Goal: Task Accomplishment & Management: Manage account settings

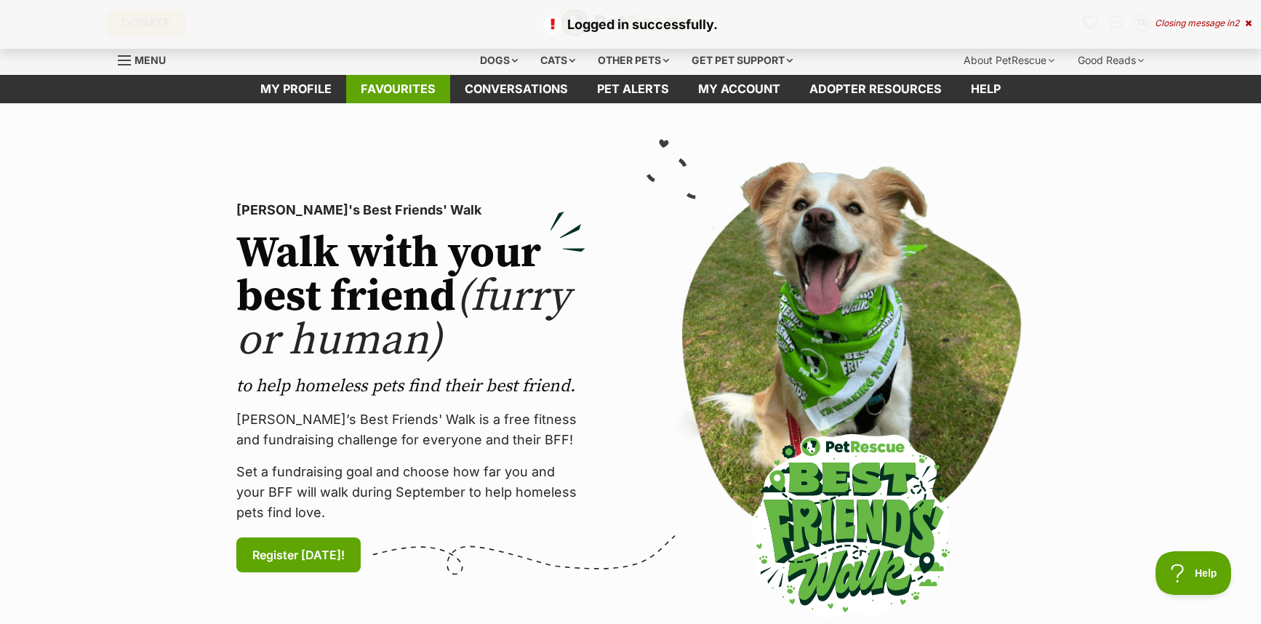
click at [406, 90] on link "Favourites" at bounding box center [398, 89] width 104 height 28
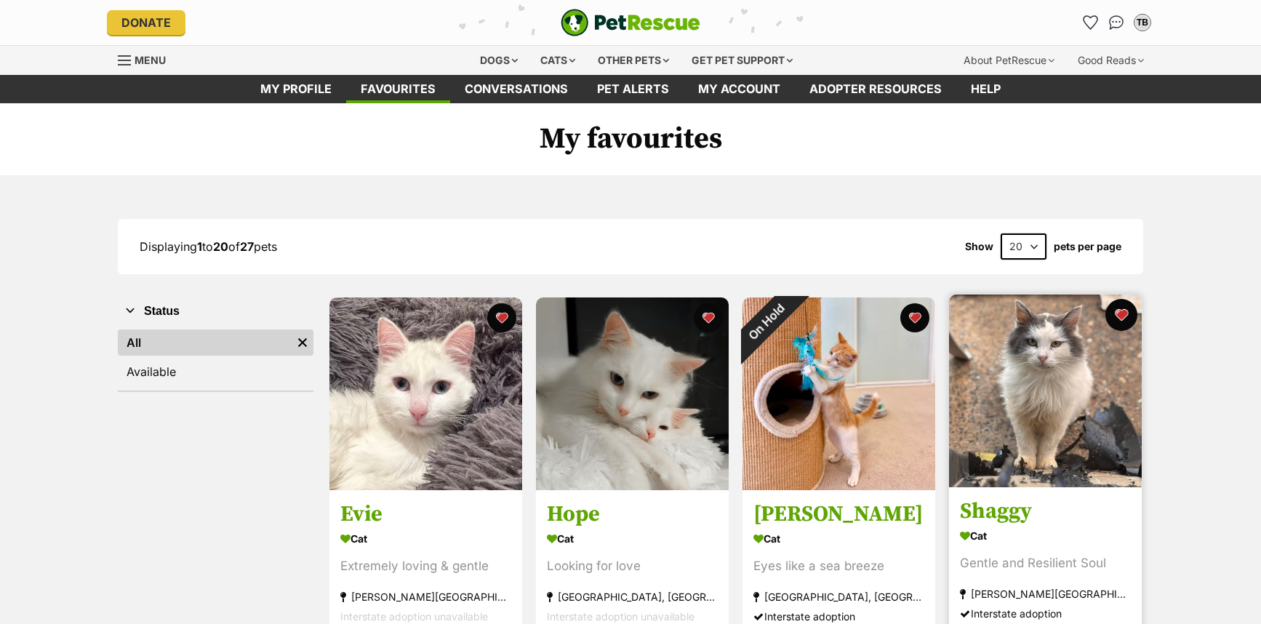
click at [1126, 305] on button "favourite" at bounding box center [1121, 315] width 32 height 32
click at [1125, 306] on button "favourite" at bounding box center [1121, 315] width 32 height 32
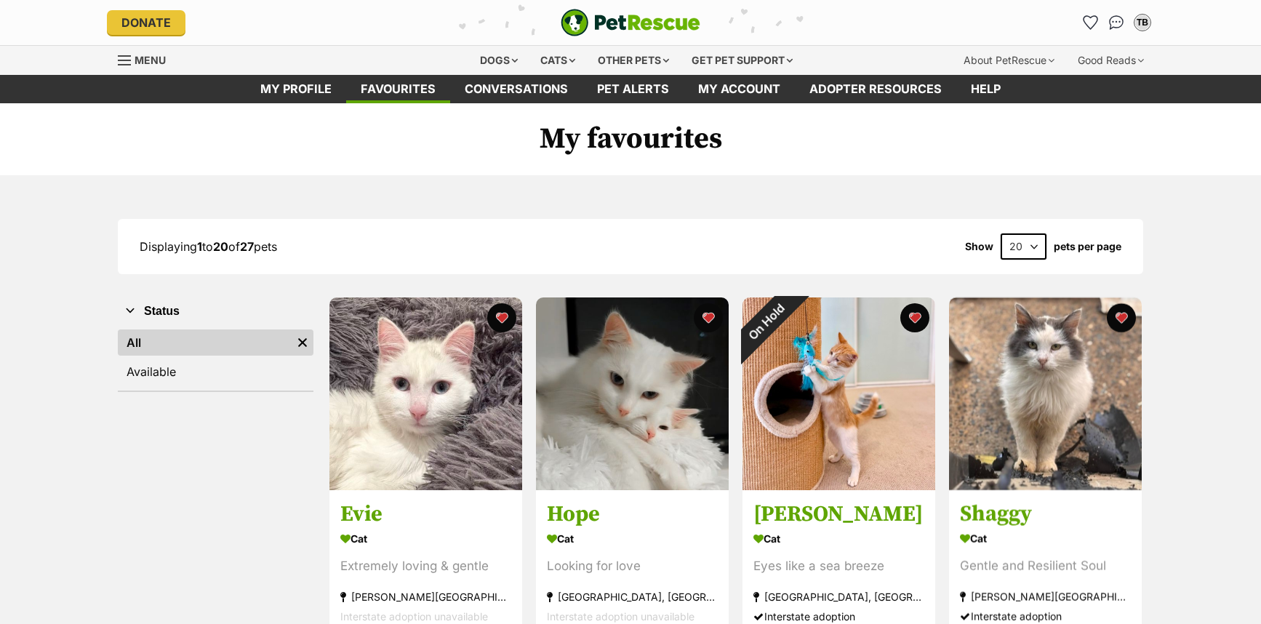
drag, startPoint x: 1035, startPoint y: 244, endPoint x: 1035, endPoint y: 257, distance: 13.8
click at [1035, 244] on select "20 40 60" at bounding box center [1023, 246] width 46 height 26
select select "40"
click at [1000, 233] on select "20 40 60" at bounding box center [1023, 246] width 46 height 26
